Goal: Find specific page/section: Find specific page/section

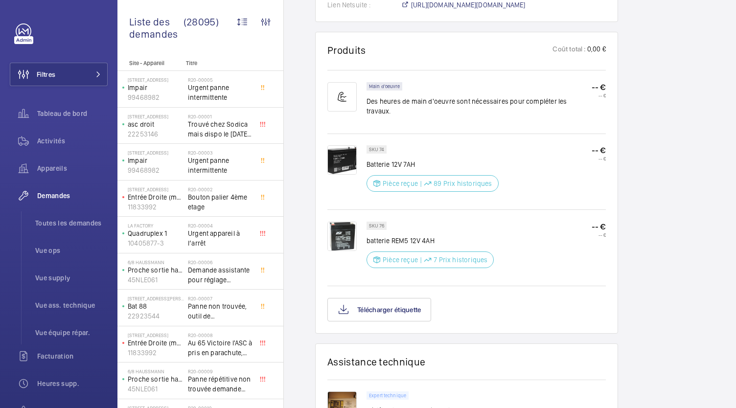
scroll to position [633, 0]
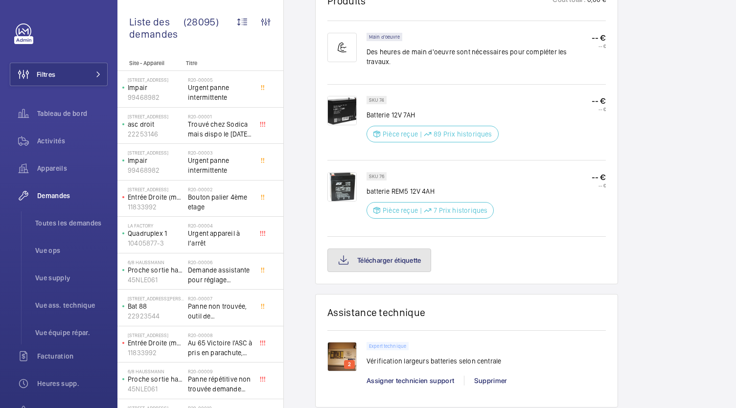
click at [417, 249] on button "Télécharger étiquette" at bounding box center [380, 261] width 104 height 24
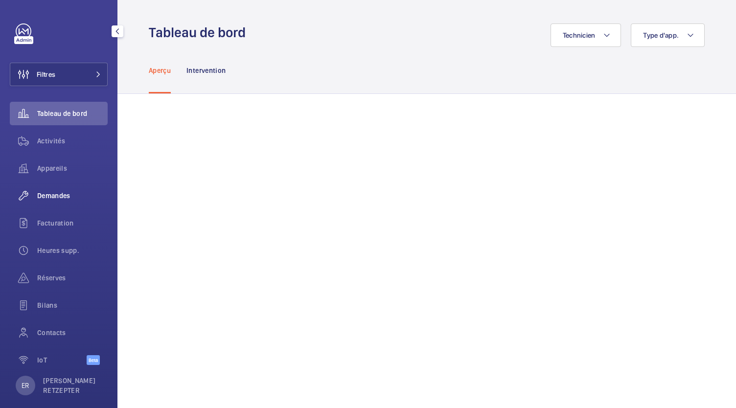
click at [55, 193] on span "Demandes" at bounding box center [72, 196] width 71 height 10
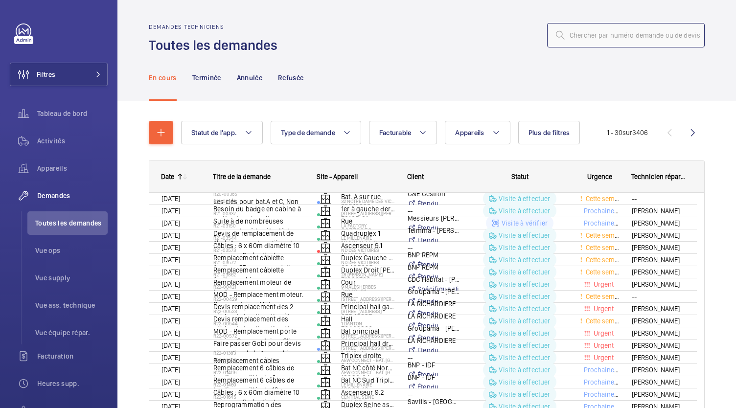
click at [591, 39] on input "text" at bounding box center [626, 35] width 158 height 24
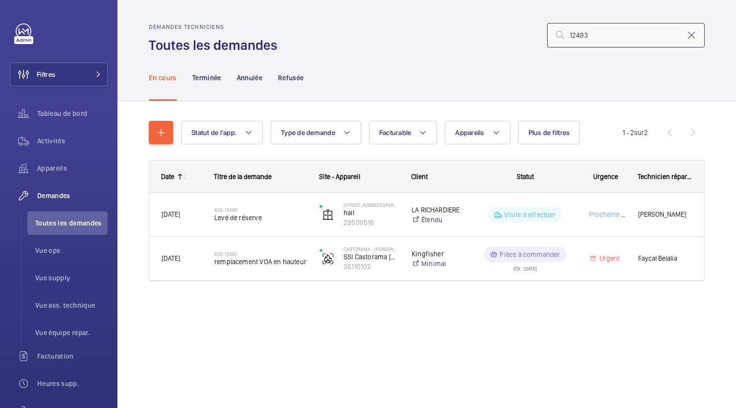
click at [568, 33] on input "12493" at bounding box center [626, 35] width 158 height 24
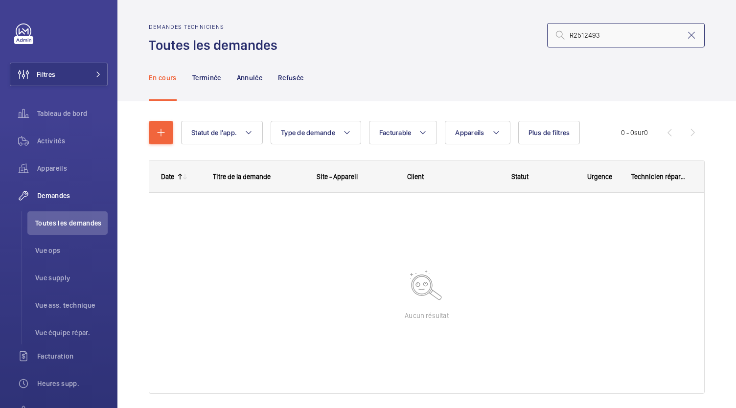
type input "R2512493"
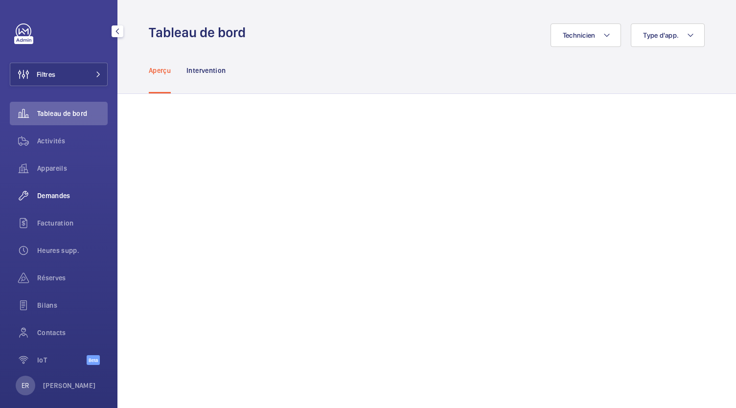
click at [50, 200] on span "Demandes" at bounding box center [72, 196] width 71 height 10
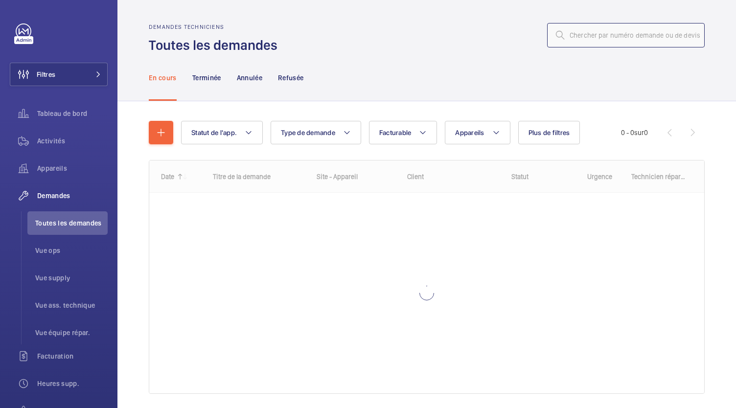
click at [594, 32] on input "text" at bounding box center [626, 35] width 158 height 24
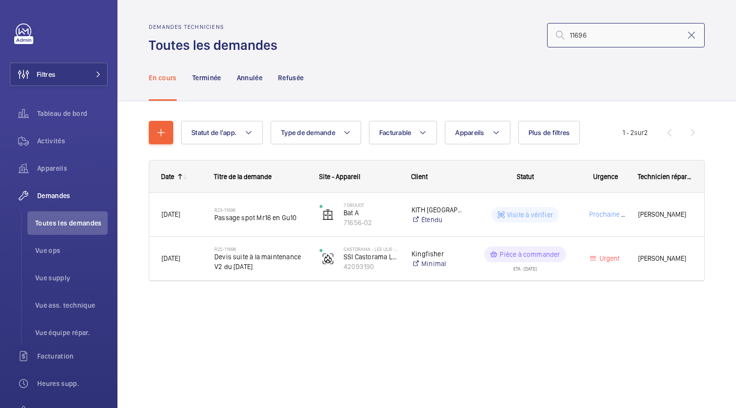
click at [571, 37] on input "11696" at bounding box center [626, 35] width 158 height 24
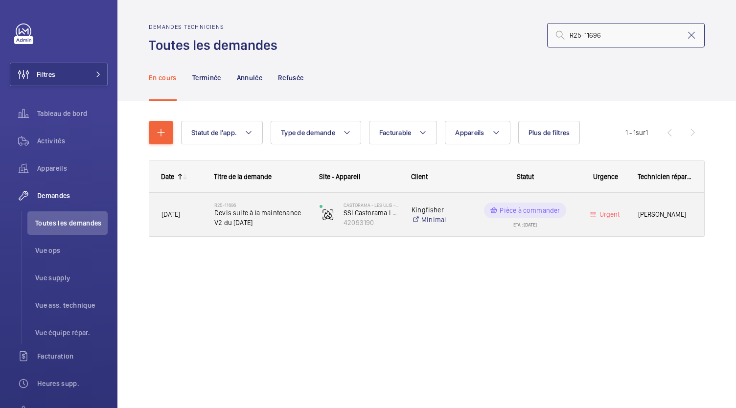
type input "R25-11696"
click at [246, 216] on span "Devis suite à la maintenance V2 du 02/09/2025" at bounding box center [260, 218] width 93 height 20
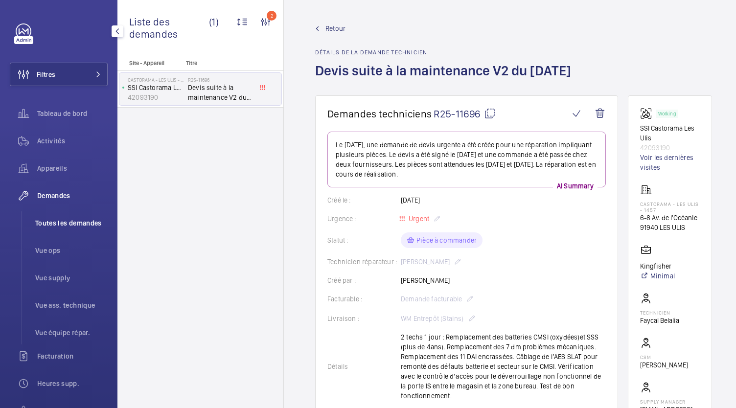
click at [93, 225] on span "Toutes les demandes" at bounding box center [71, 223] width 72 height 10
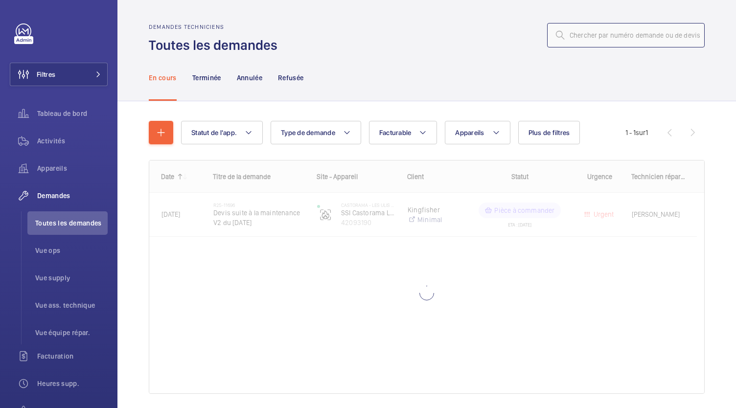
click at [590, 33] on input "text" at bounding box center [626, 35] width 158 height 24
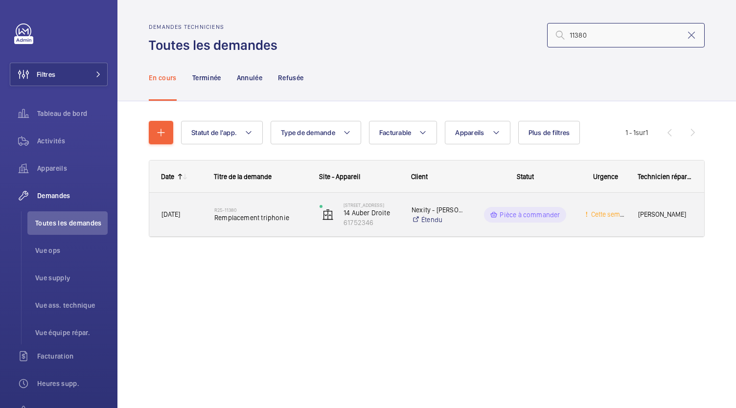
type input "11380"
click at [281, 223] on div "R25-11380 Remplacement triphonie" at bounding box center [260, 215] width 93 height 28
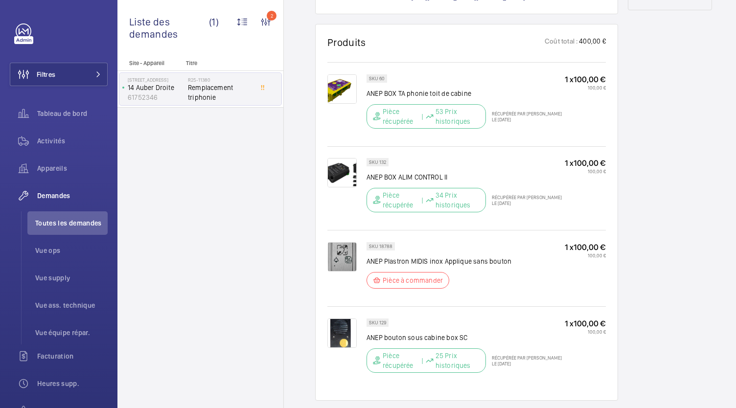
scroll to position [566, 0]
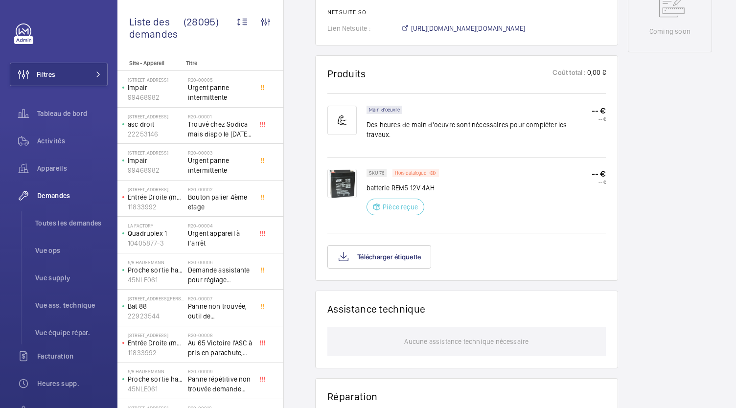
scroll to position [512, 0]
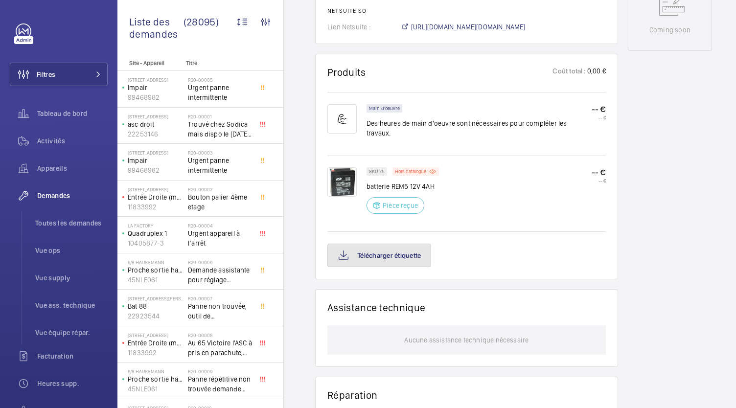
click at [405, 250] on button "Télécharger étiquette" at bounding box center [380, 256] width 104 height 24
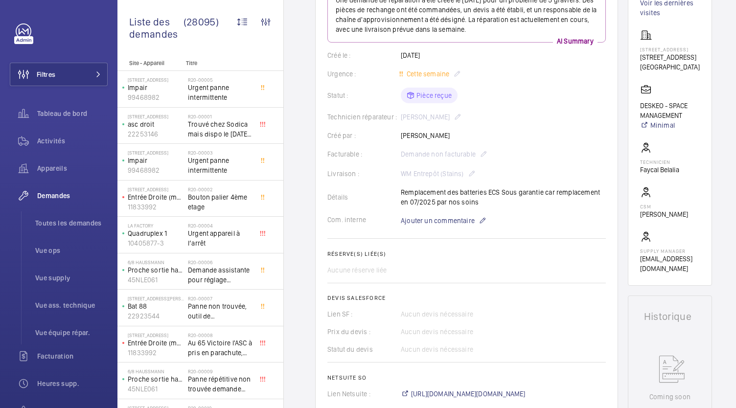
scroll to position [143, 0]
